Goal: Task Accomplishment & Management: Manage account settings

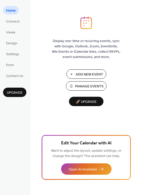
click at [87, 85] on span "Manage Events" at bounding box center [89, 86] width 28 height 5
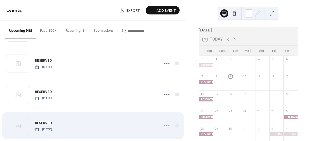
scroll to position [685, 0]
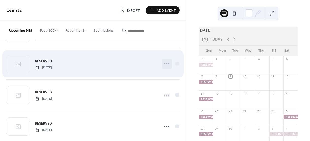
click at [167, 62] on icon at bounding box center [167, 64] width 8 height 8
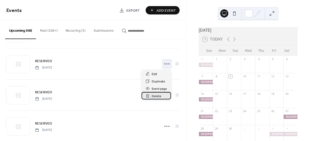
click at [157, 95] on span "Delete" at bounding box center [157, 96] width 10 height 5
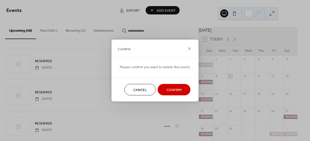
click at [169, 88] on span "Confirm" at bounding box center [174, 90] width 15 height 5
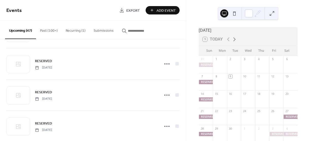
click at [234, 42] on icon at bounding box center [234, 39] width 6 height 6
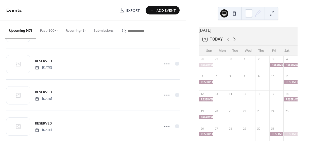
click at [234, 42] on icon at bounding box center [234, 39] width 6 height 6
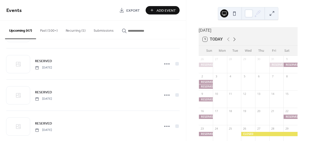
click at [234, 42] on icon at bounding box center [234, 39] width 6 height 6
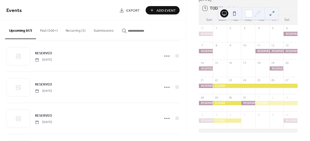
scroll to position [34, 0]
